Goal: Complete application form

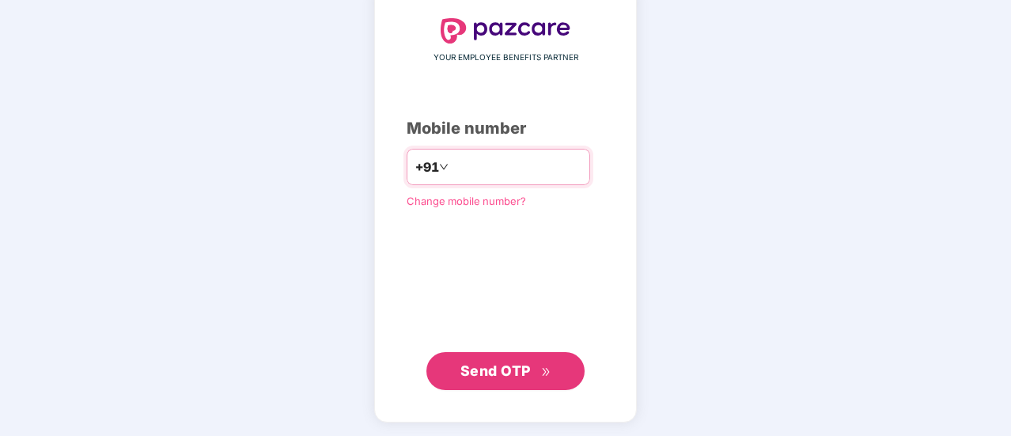
type input "**********"
click at [495, 368] on span "Send OTP" at bounding box center [495, 370] width 70 height 17
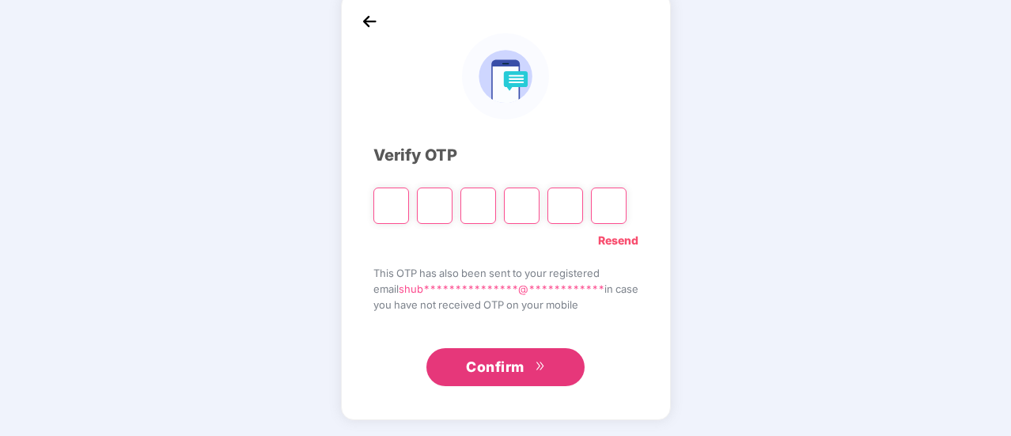
scroll to position [79, 0]
type input "*"
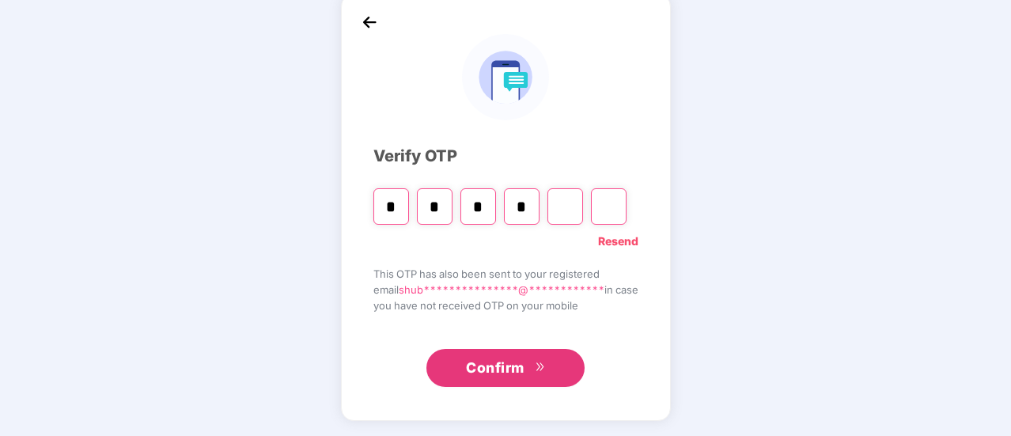
type input "*"
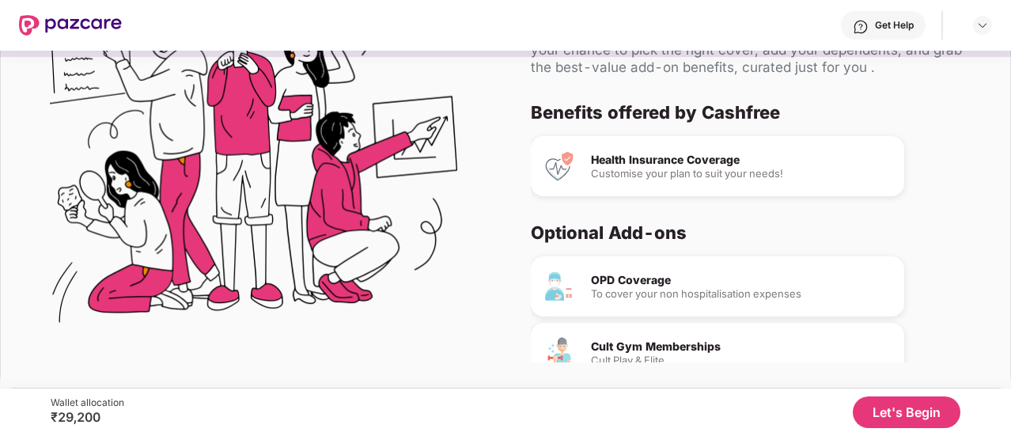
scroll to position [0, 0]
click at [903, 399] on button "Let's Begin" at bounding box center [907, 412] width 108 height 32
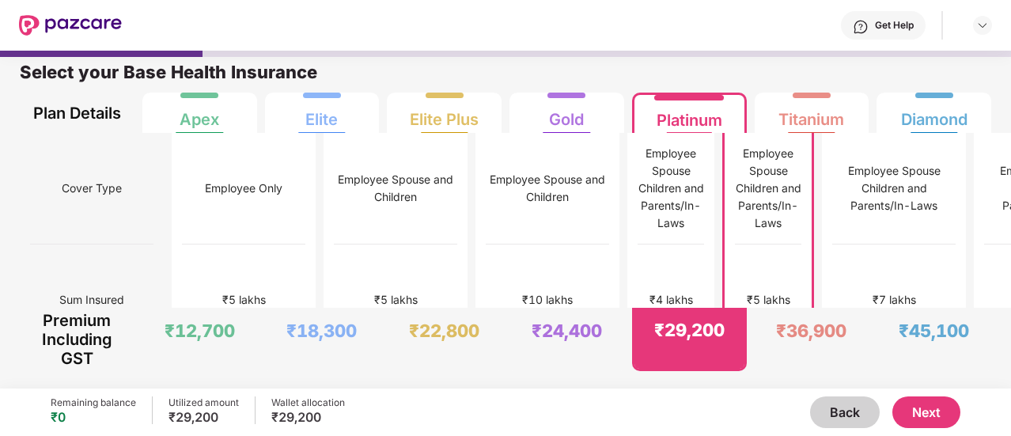
click at [907, 410] on button "Next" at bounding box center [926, 412] width 68 height 32
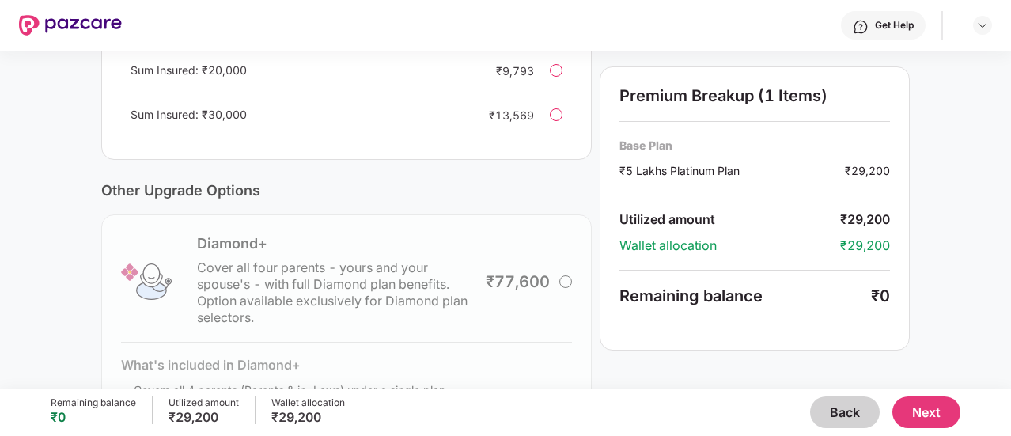
scroll to position [237, 0]
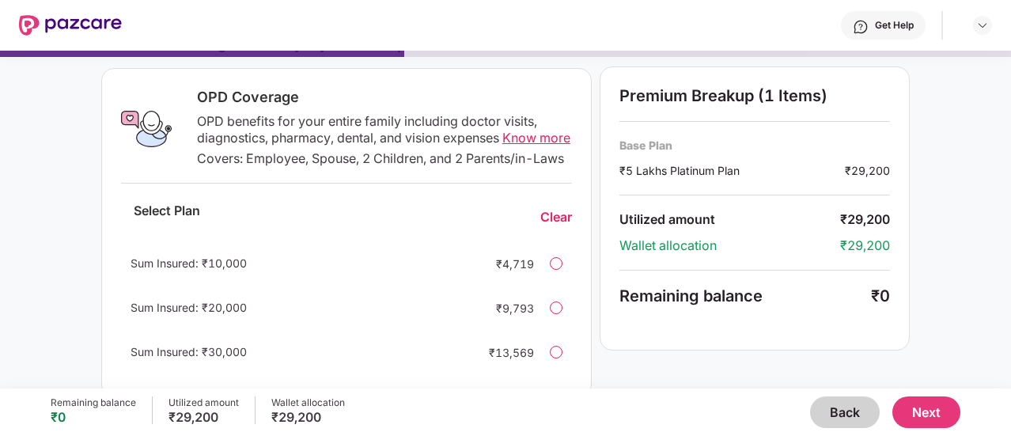
click at [554, 270] on div at bounding box center [556, 263] width 13 height 13
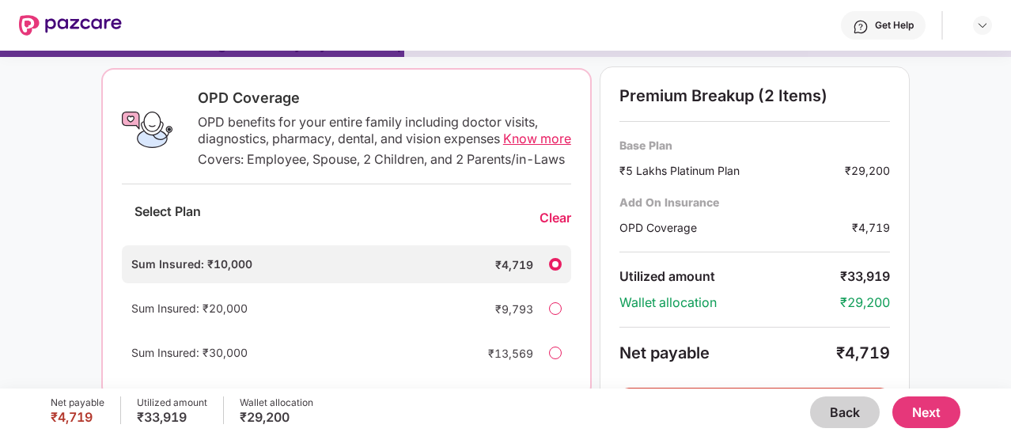
click at [549, 226] on div "Clear" at bounding box center [556, 218] width 32 height 17
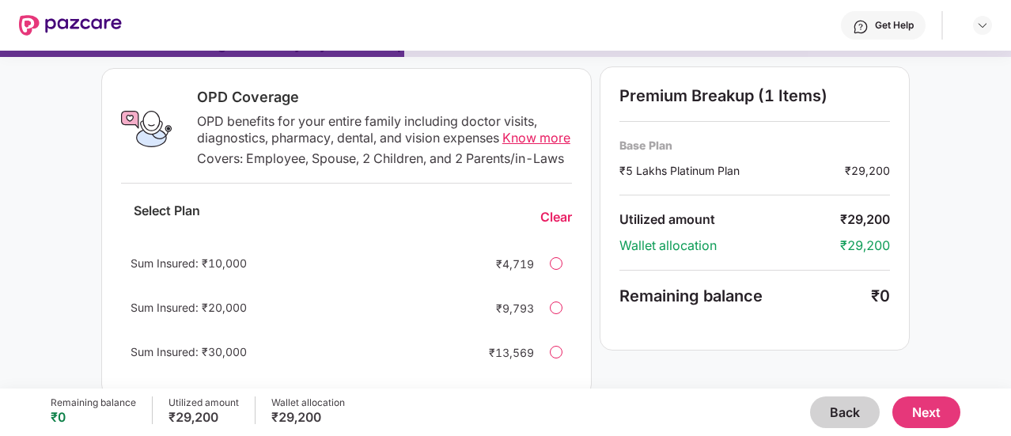
click at [929, 409] on button "Next" at bounding box center [926, 412] width 68 height 32
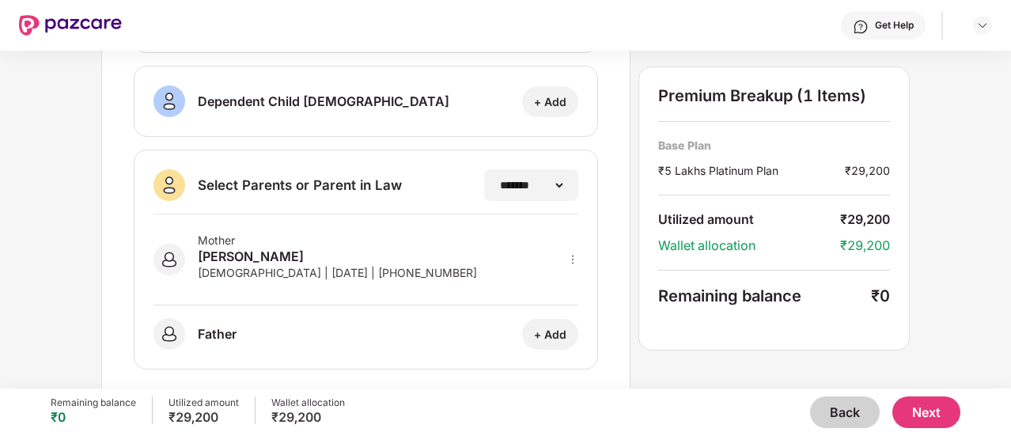
scroll to position [355, 0]
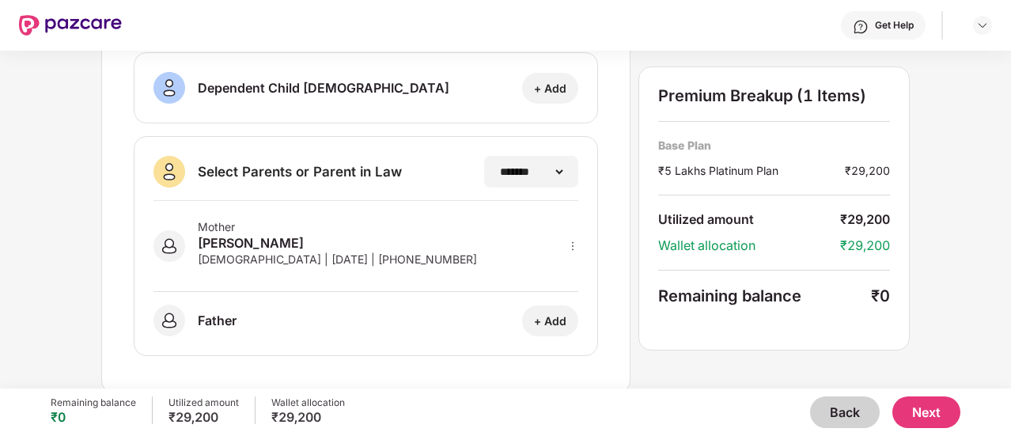
click at [572, 253] on div "Mother [PERSON_NAME] [DEMOGRAPHIC_DATA] | [DATE] | [PHONE_NUMBER]" at bounding box center [365, 246] width 425 height 91
click at [571, 241] on icon "more" at bounding box center [572, 246] width 11 height 11
click at [559, 270] on div at bounding box center [552, 269] width 52 height 28
select select "******"
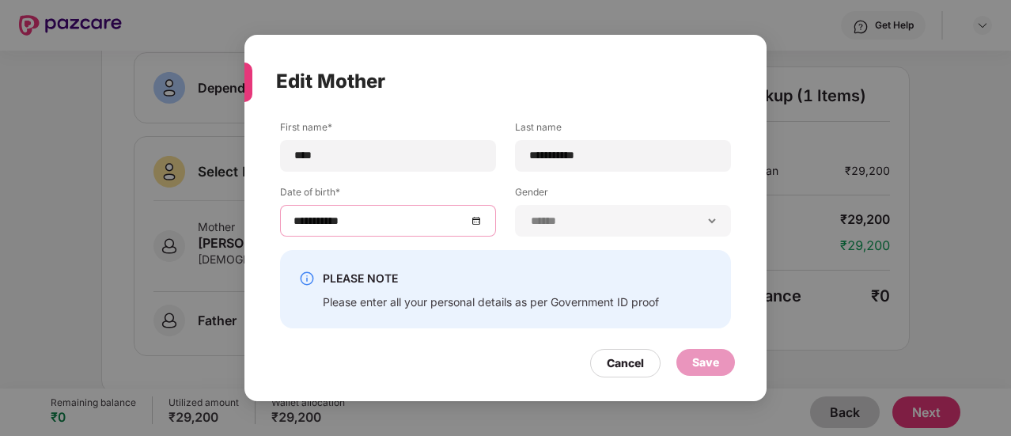
click at [381, 227] on input "**********" at bounding box center [380, 220] width 173 height 17
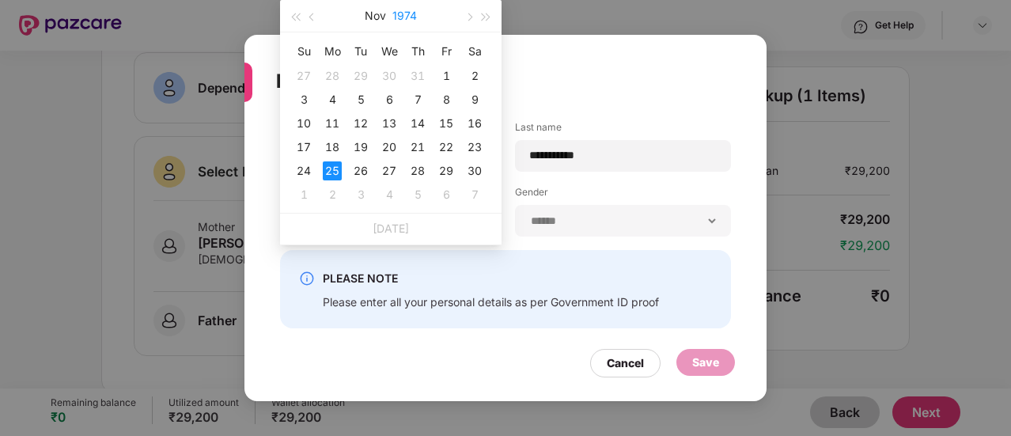
click at [405, 12] on button "1974" at bounding box center [404, 16] width 25 height 32
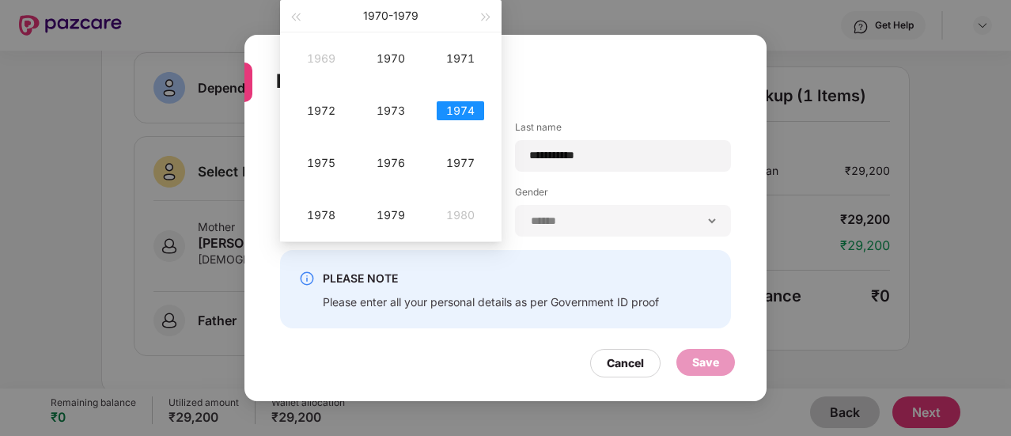
click at [304, 21] on div "[DATE] - [DATE]" at bounding box center [390, 16] width 173 height 32
click at [299, 18] on span "button" at bounding box center [295, 17] width 8 height 8
click at [324, 165] on div "1965" at bounding box center [320, 162] width 47 height 19
click at [315, 101] on div "Apr" at bounding box center [320, 110] width 47 height 19
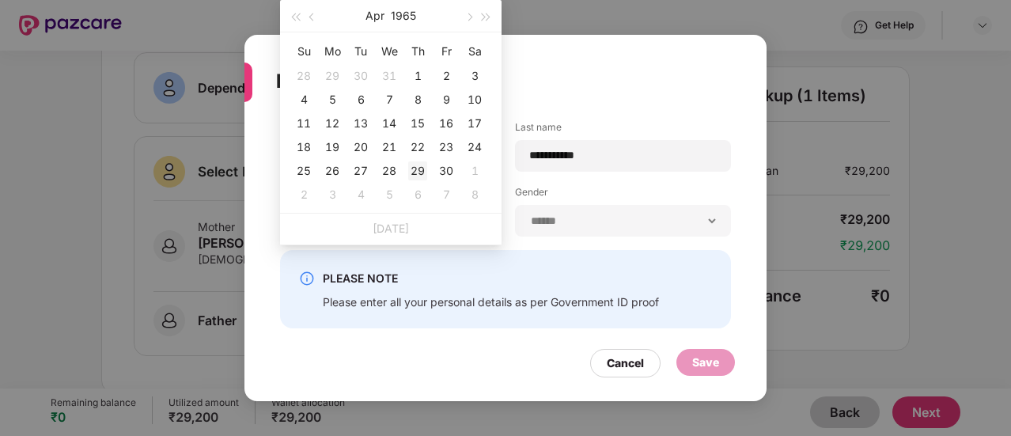
type input "**********"
click at [421, 169] on div "29" at bounding box center [417, 170] width 19 height 19
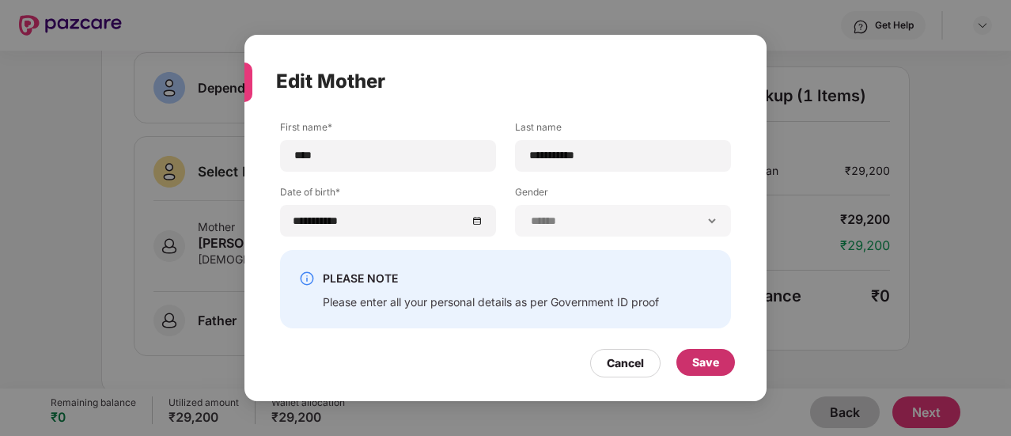
click at [709, 375] on div "Save" at bounding box center [705, 362] width 59 height 27
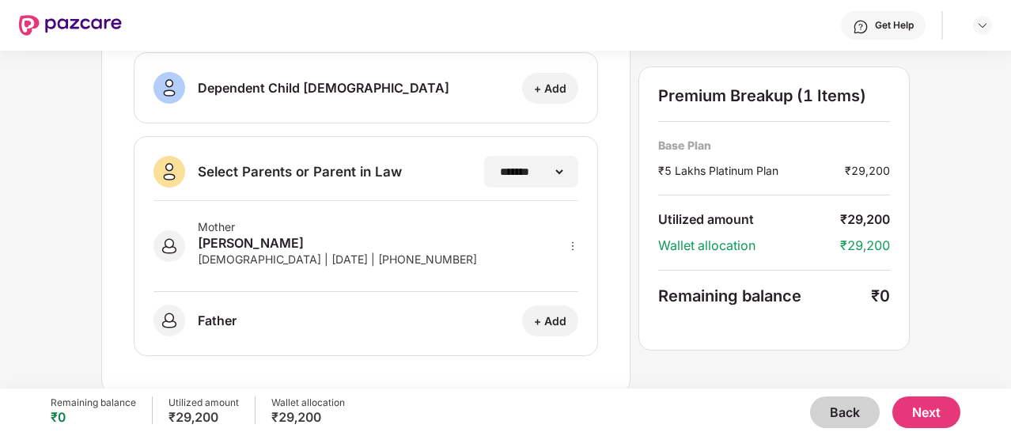
click at [908, 407] on button "Next" at bounding box center [926, 412] width 68 height 32
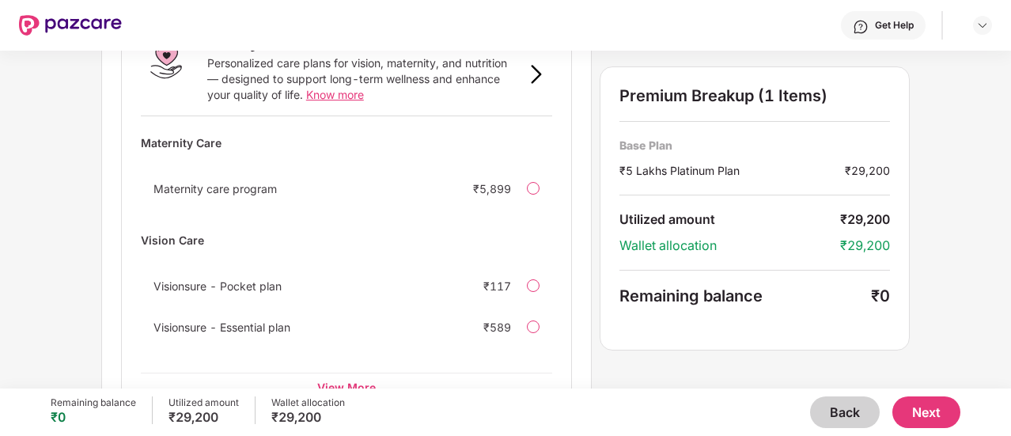
scroll to position [1150, 0]
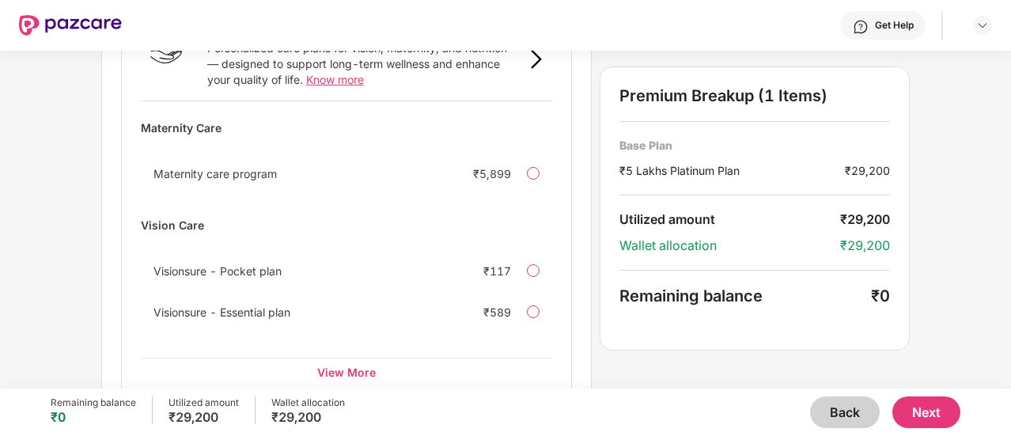
click at [930, 421] on button "Next" at bounding box center [926, 412] width 68 height 32
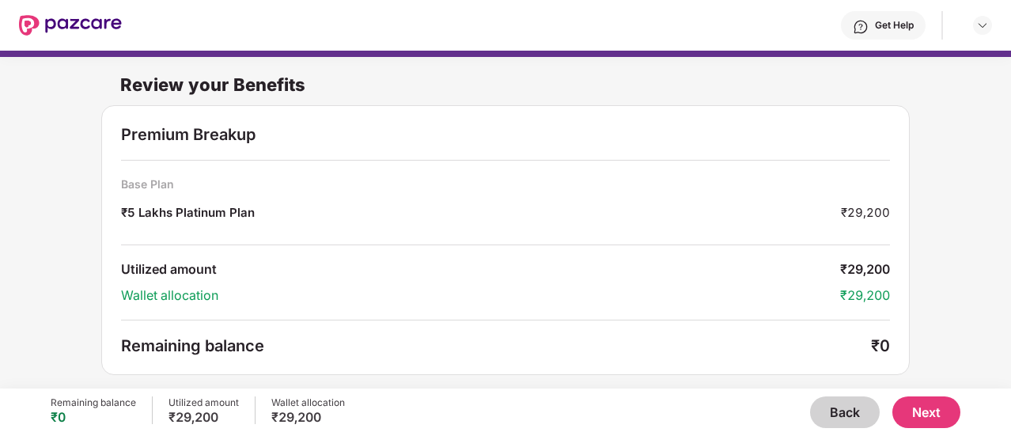
scroll to position [2, 0]
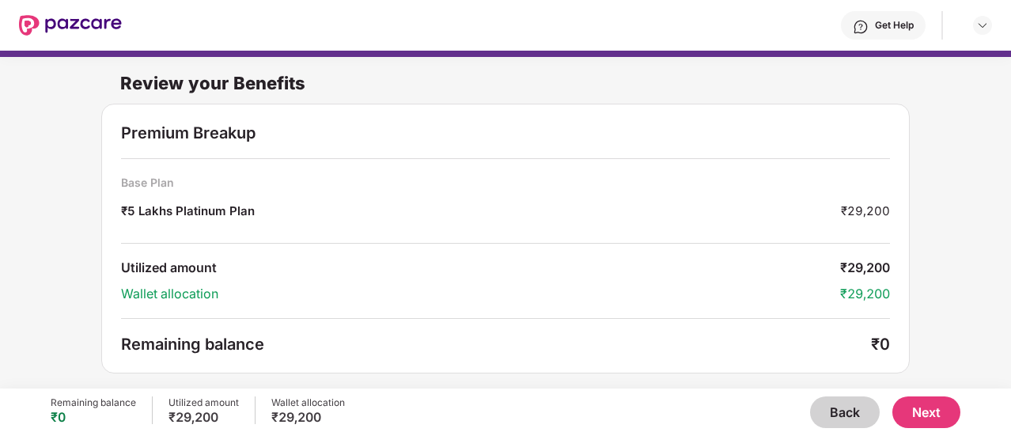
click at [908, 423] on button "Next" at bounding box center [926, 412] width 68 height 32
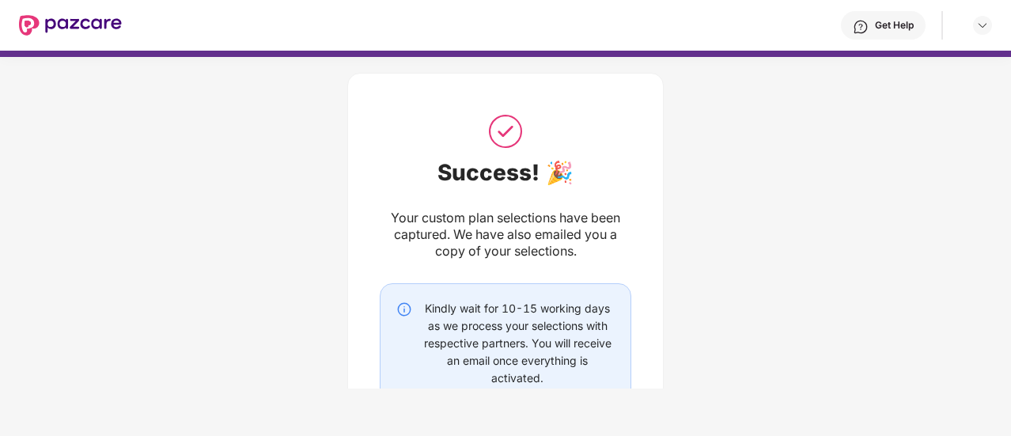
scroll to position [79, 0]
